Goal: Task Accomplishment & Management: Manage account settings

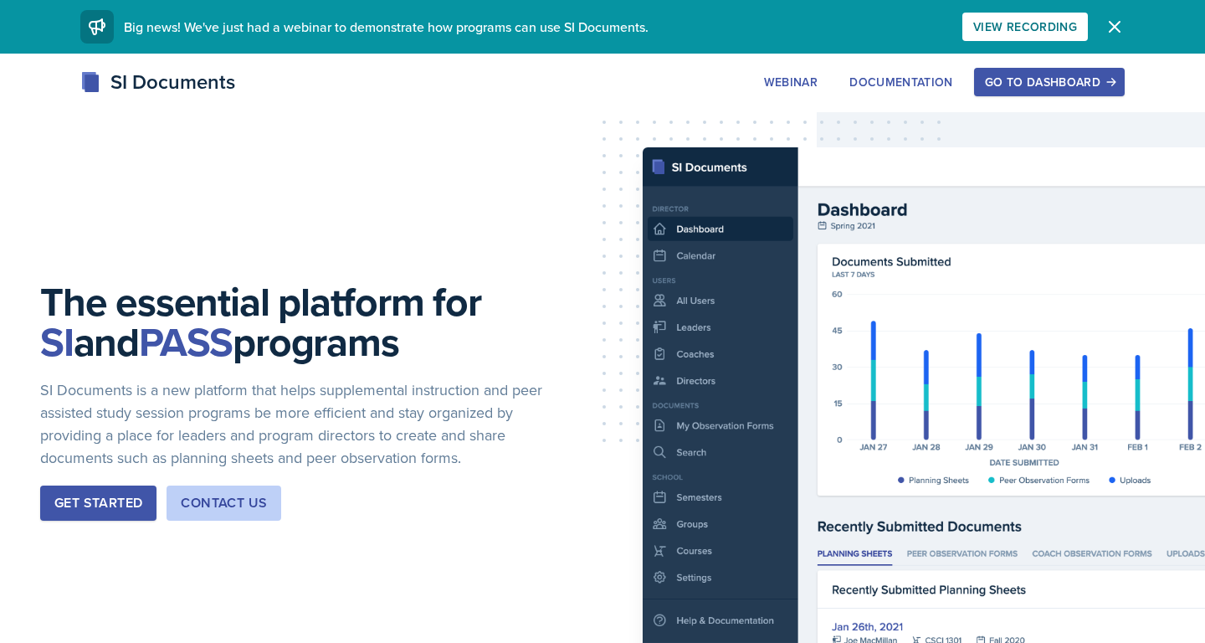
click at [1047, 75] on div "Go to Dashboard" at bounding box center [1049, 81] width 129 height 13
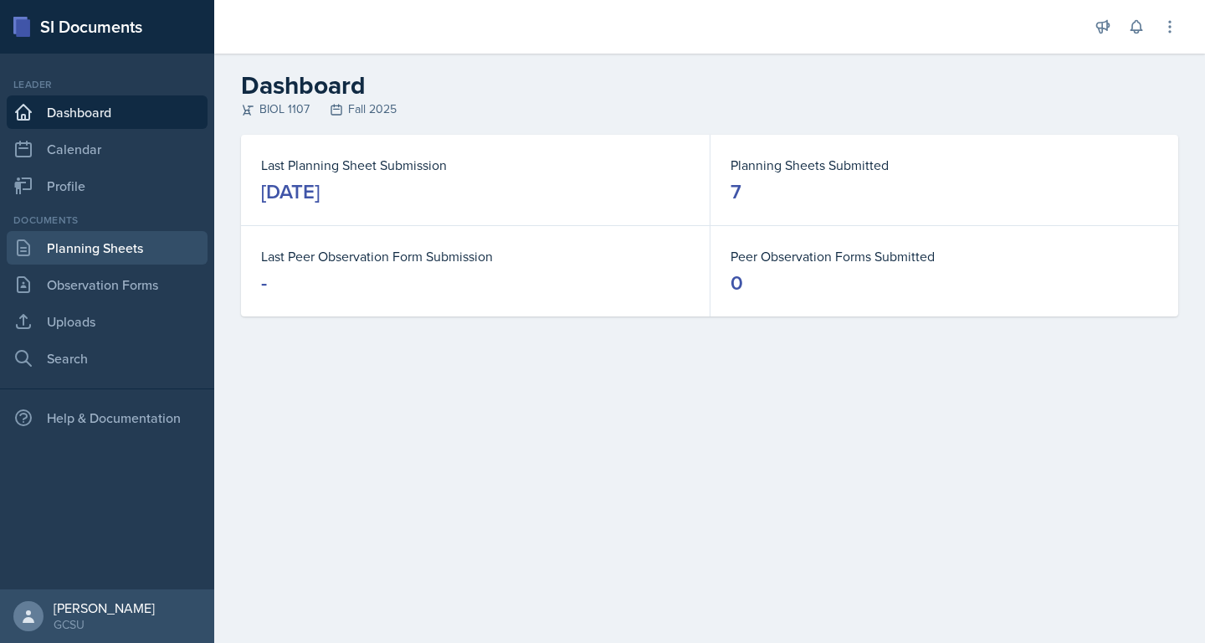
click at [161, 254] on link "Planning Sheets" at bounding box center [107, 247] width 201 height 33
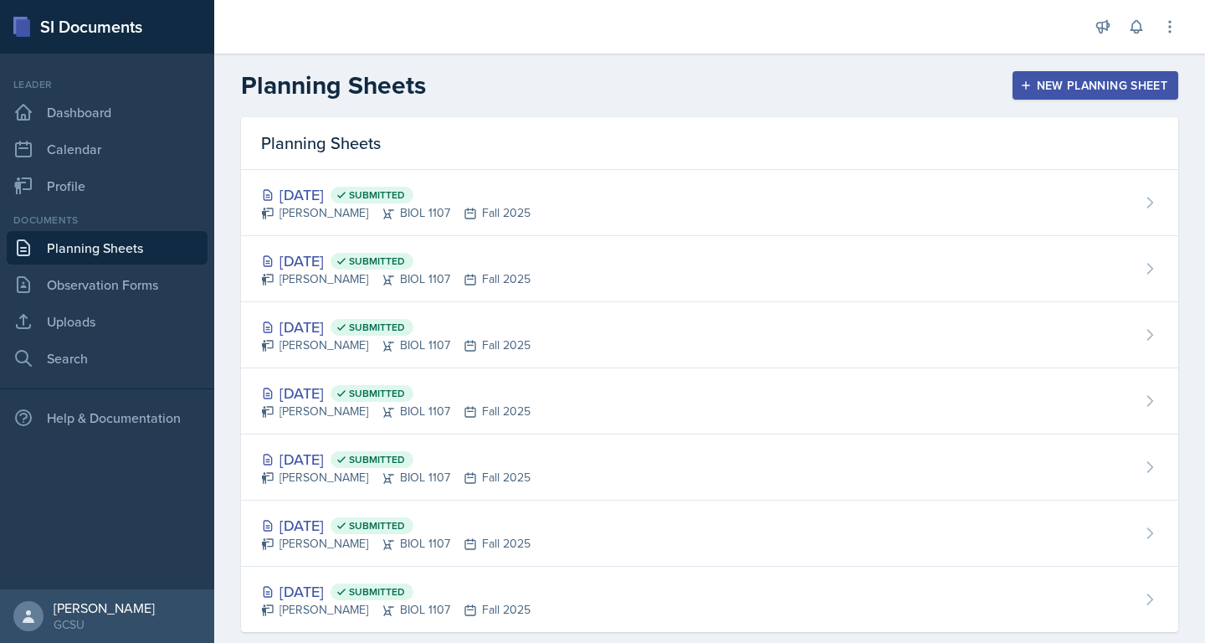
click at [1080, 94] on button "New Planning Sheet" at bounding box center [1096, 85] width 166 height 28
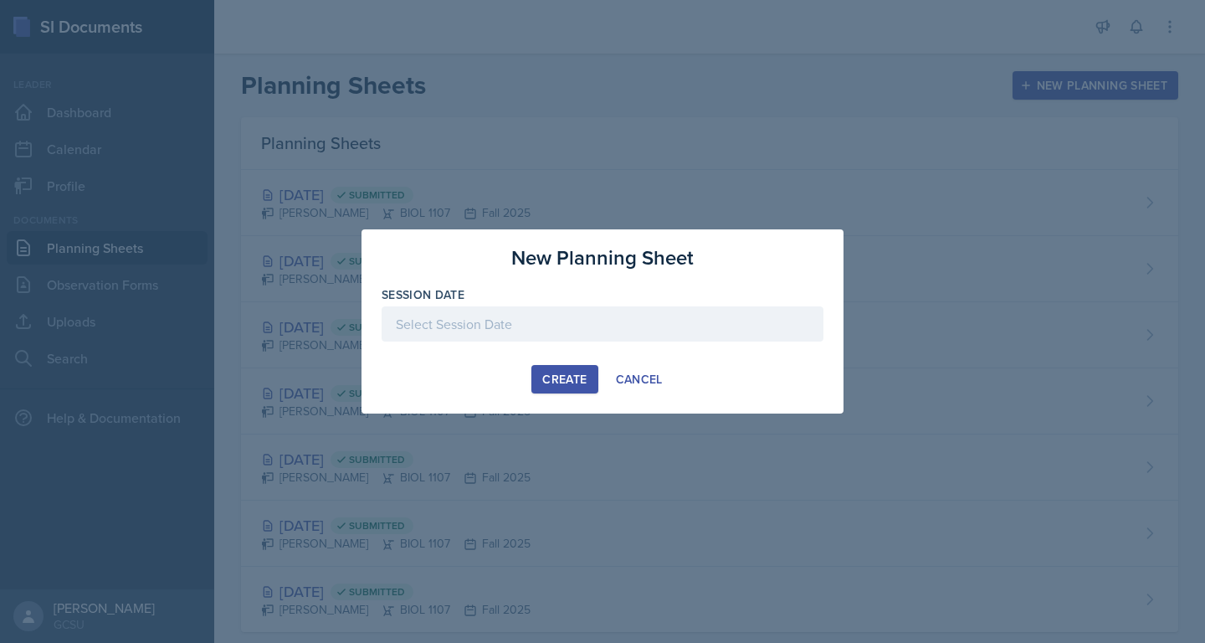
click at [592, 320] on div at bounding box center [603, 323] width 442 height 35
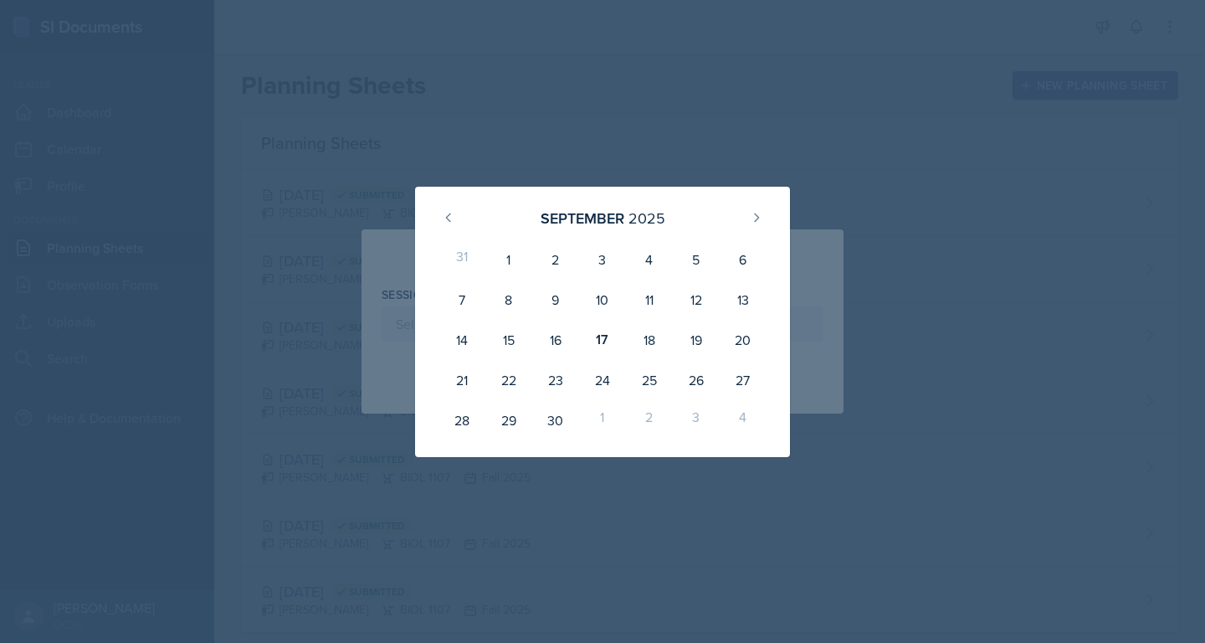
click at [636, 90] on div at bounding box center [602, 321] width 1205 height 643
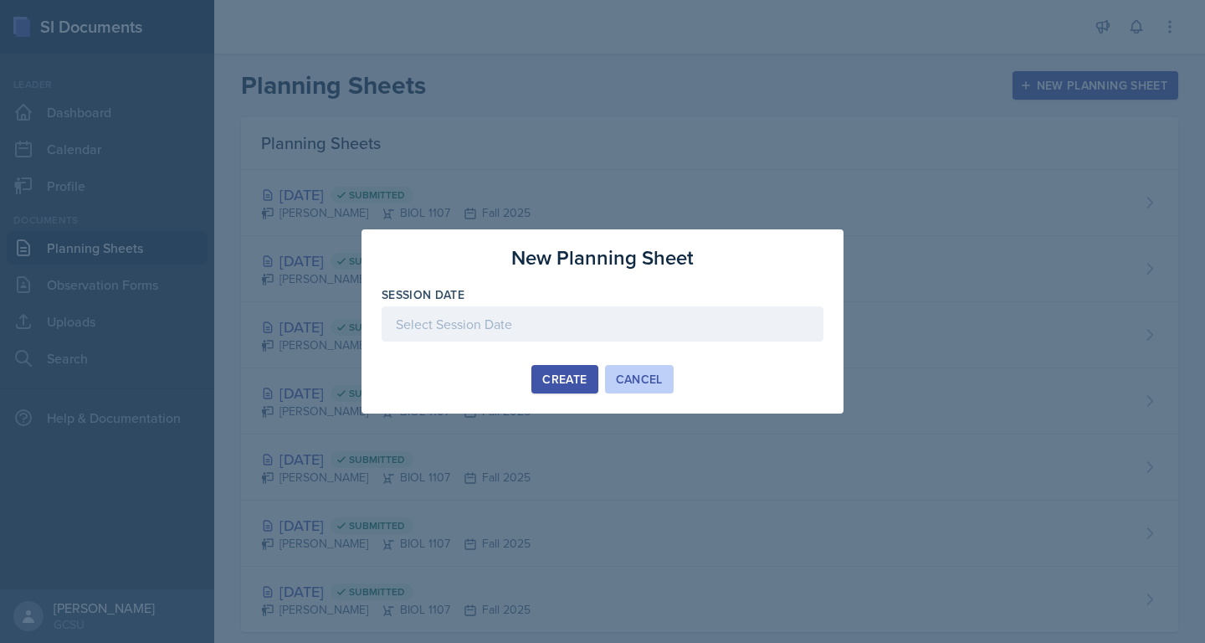
click at [639, 368] on button "Cancel" at bounding box center [639, 379] width 69 height 28
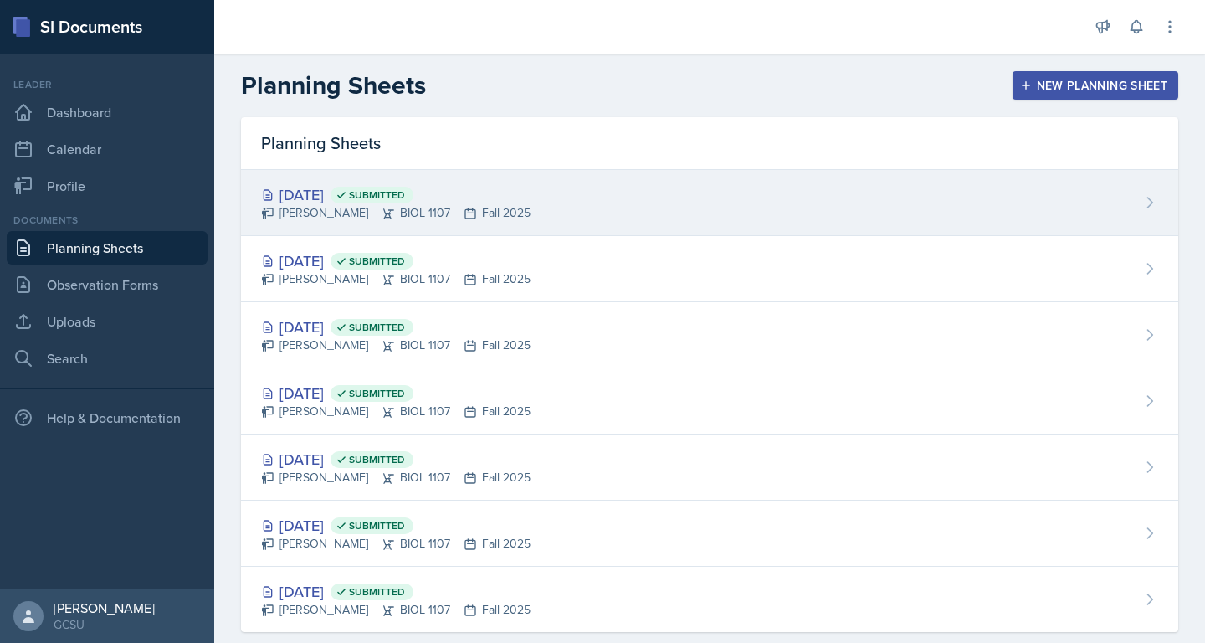
click at [495, 199] on div "[DATE] Submitted [PERSON_NAME] BIOL 1107 Fall 2025" at bounding box center [709, 203] width 937 height 66
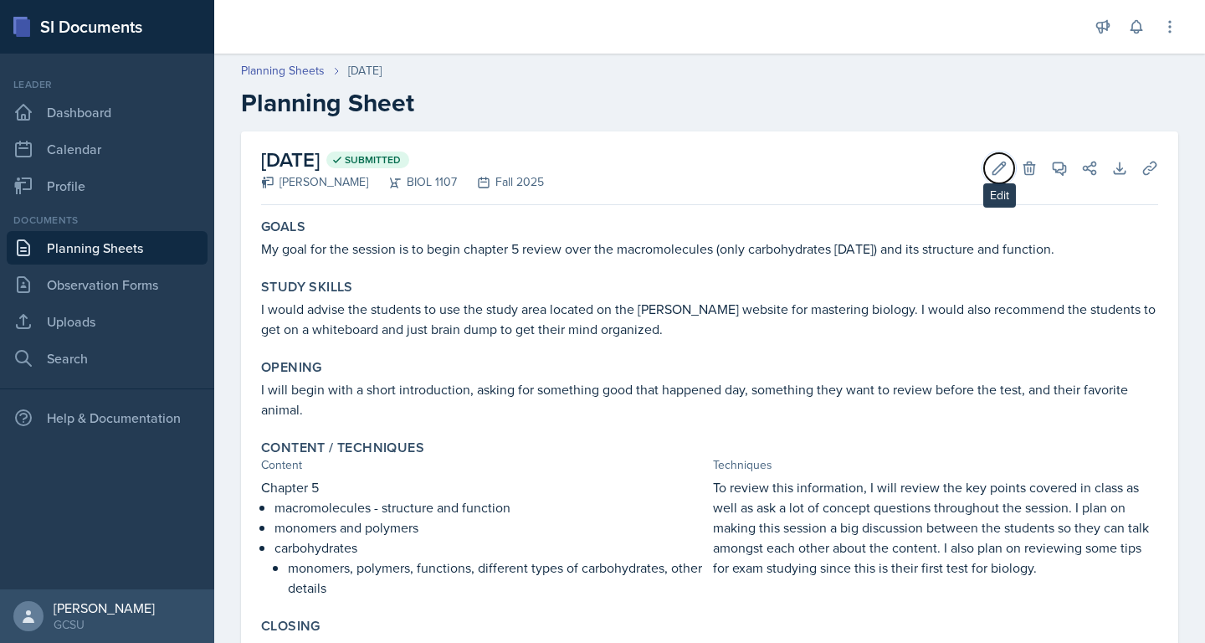
click at [998, 163] on icon at bounding box center [999, 168] width 17 height 17
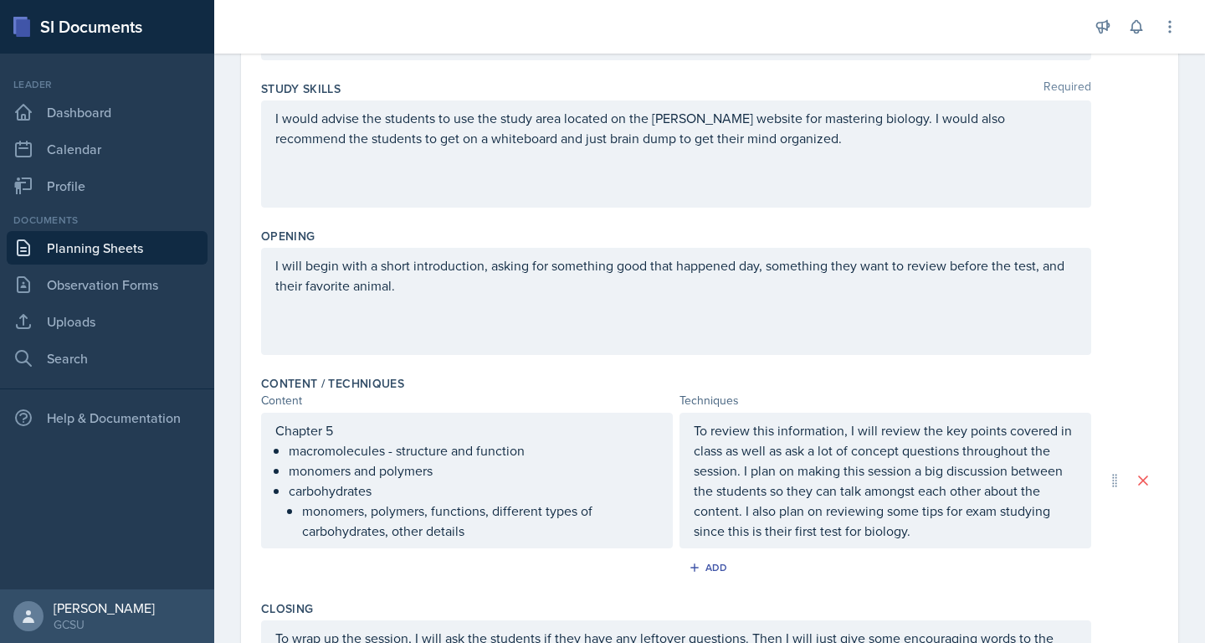
scroll to position [521, 0]
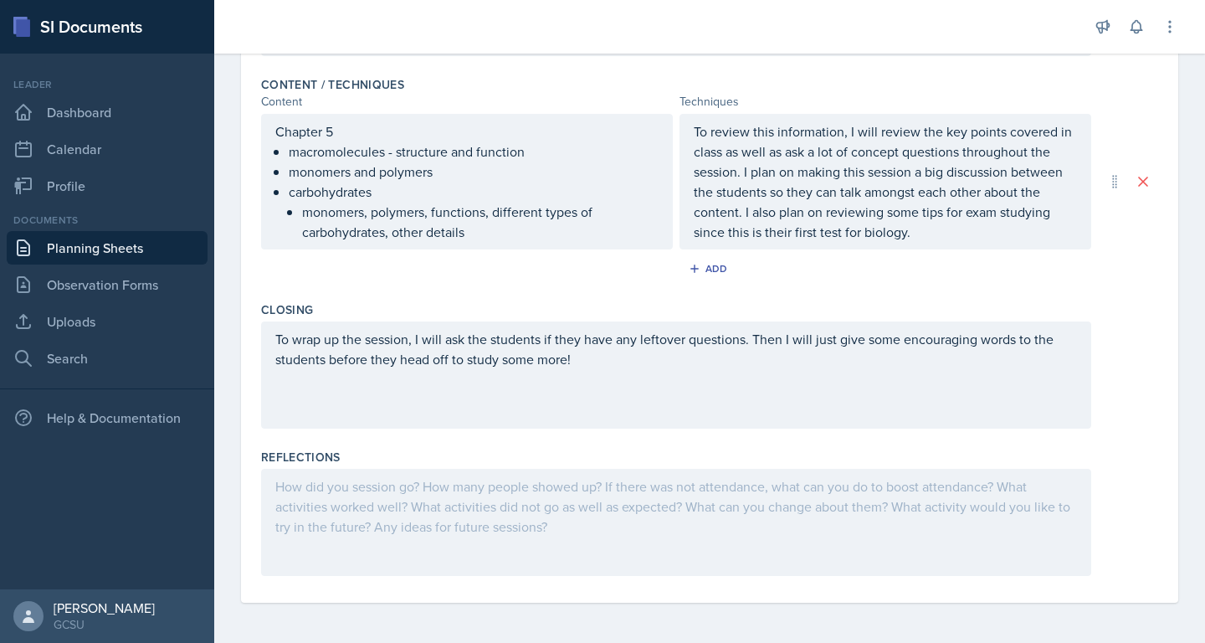
click at [465, 508] on div at bounding box center [676, 522] width 830 height 107
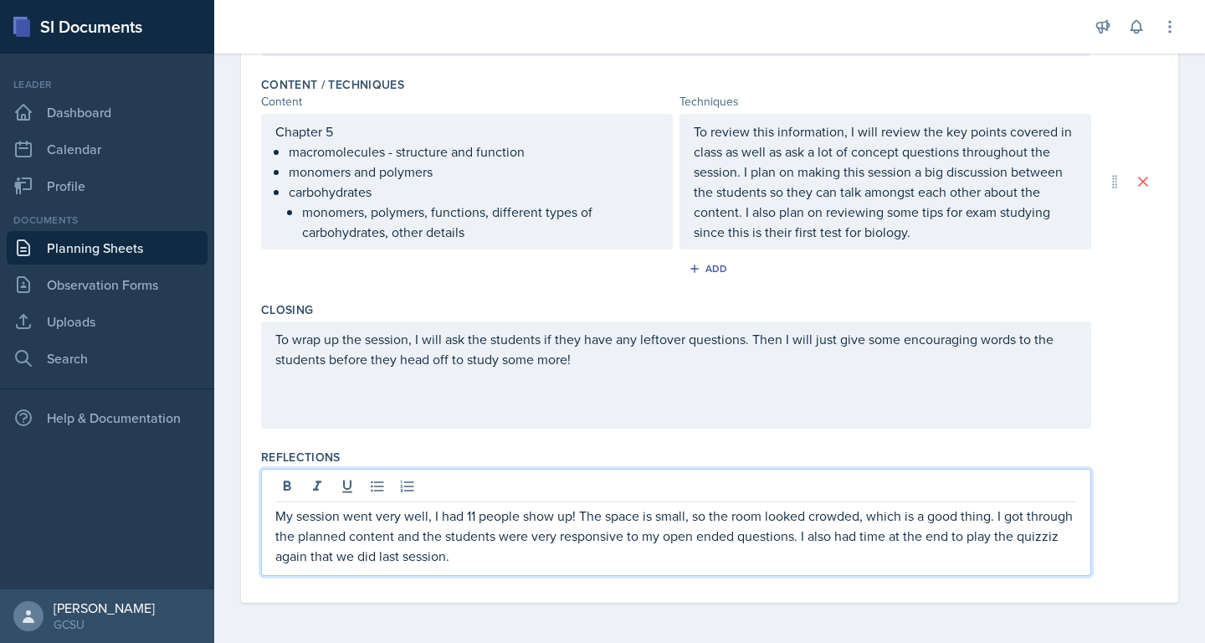
click at [1169, 477] on div "Date [DATE] [DATE] 31 1 2 3 4 5 6 7 8 9 10 11 12 13 14 15 16 17 18 19 20 21 22 …" at bounding box center [709, 106] width 937 height 992
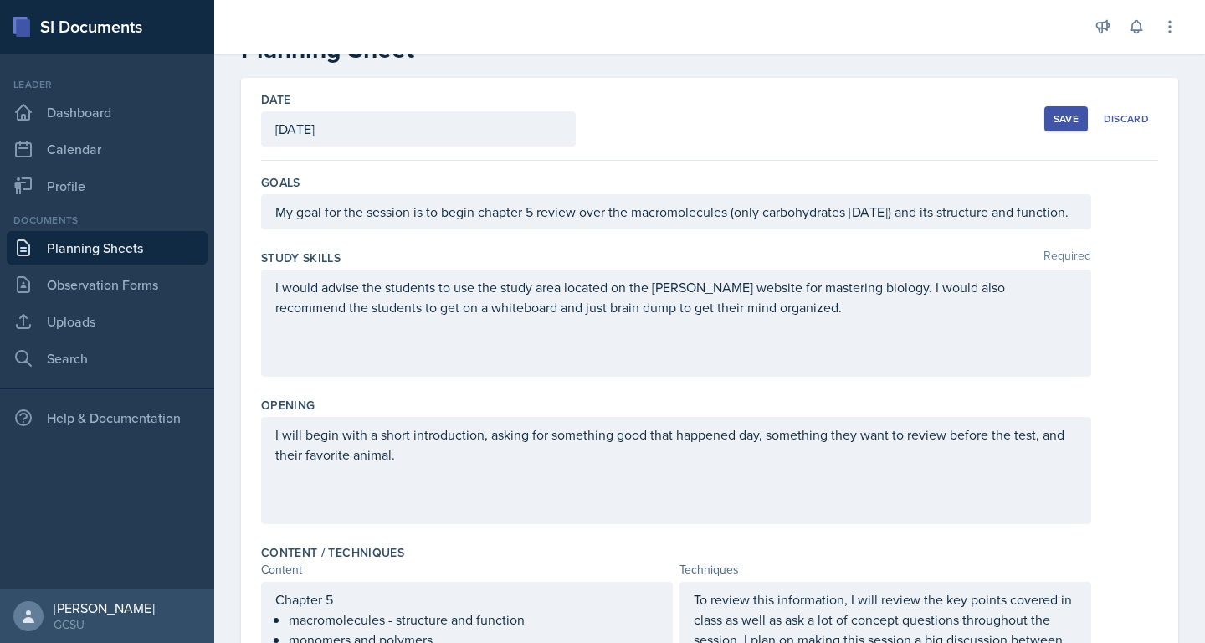
scroll to position [0, 0]
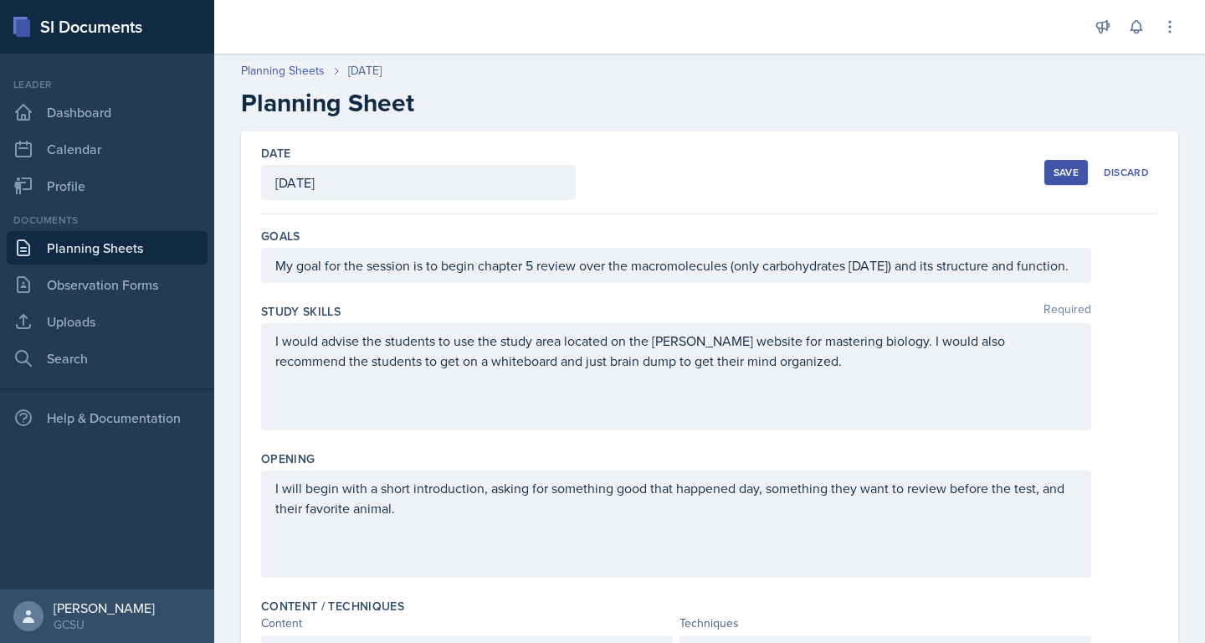
click at [1074, 167] on div "Save" at bounding box center [1066, 172] width 25 height 13
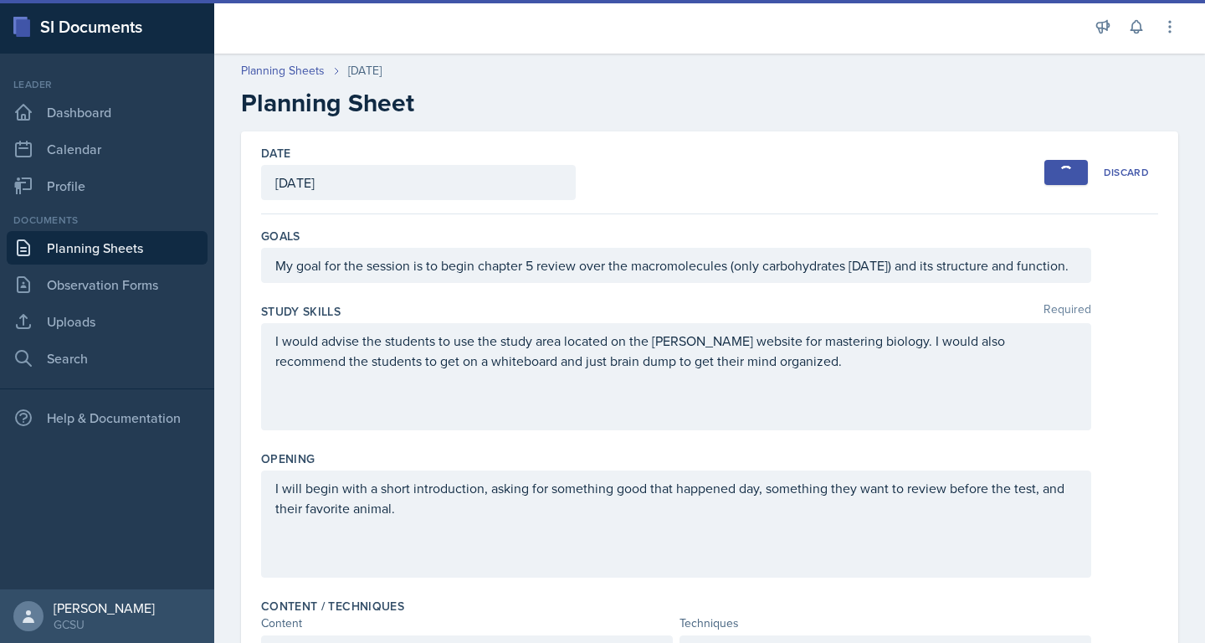
click at [1074, 167] on button "Save" at bounding box center [1066, 172] width 44 height 25
